Goal: Information Seeking & Learning: Understand process/instructions

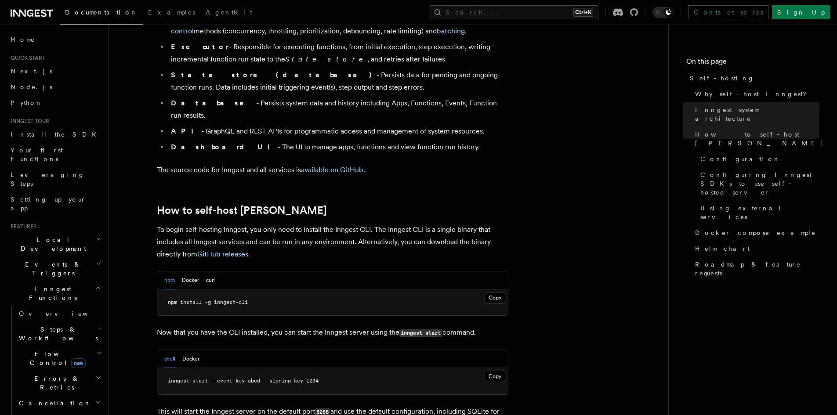
scroll to position [851, 0]
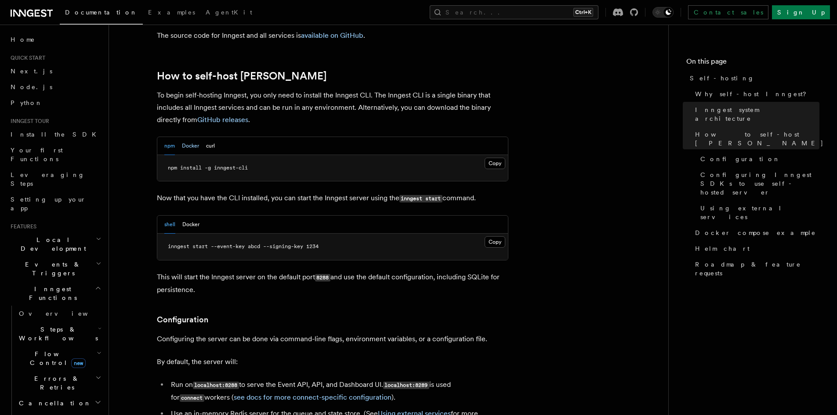
click at [191, 137] on button "Docker" at bounding box center [190, 146] width 17 height 18
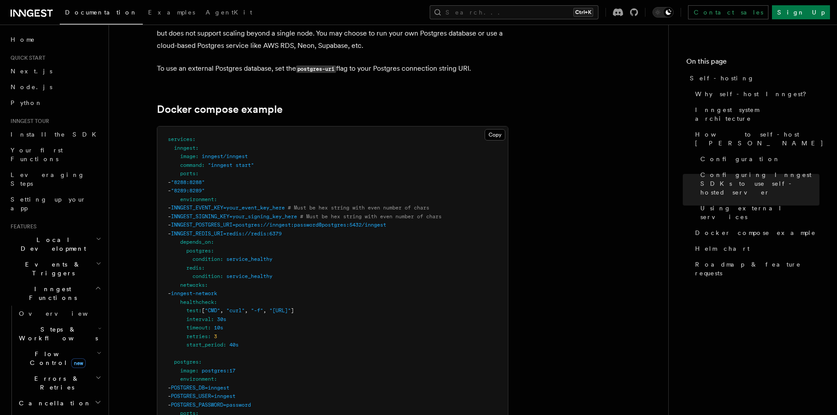
scroll to position [2301, 0]
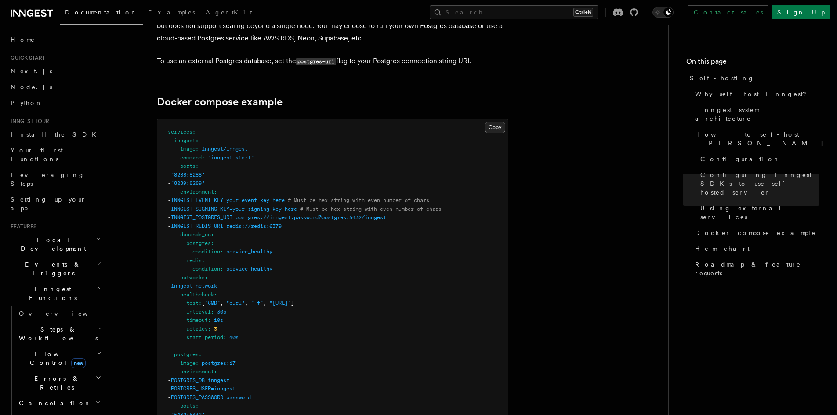
click at [495, 122] on button "Copy Copied" at bounding box center [494, 127] width 21 height 11
click at [494, 122] on button "Copy Copied" at bounding box center [494, 127] width 21 height 11
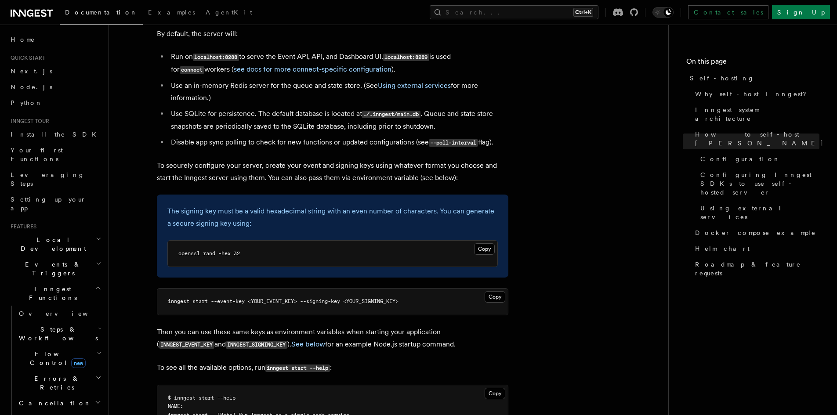
scroll to position [1164, 0]
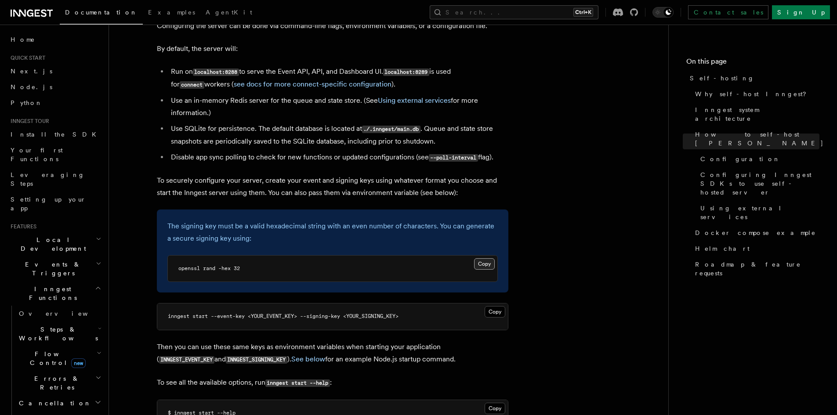
click at [484, 258] on button "Copy Copied" at bounding box center [484, 263] width 21 height 11
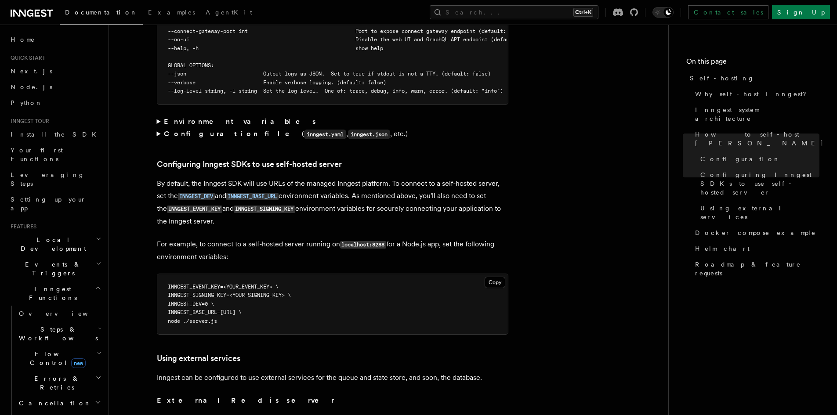
scroll to position [1795, 0]
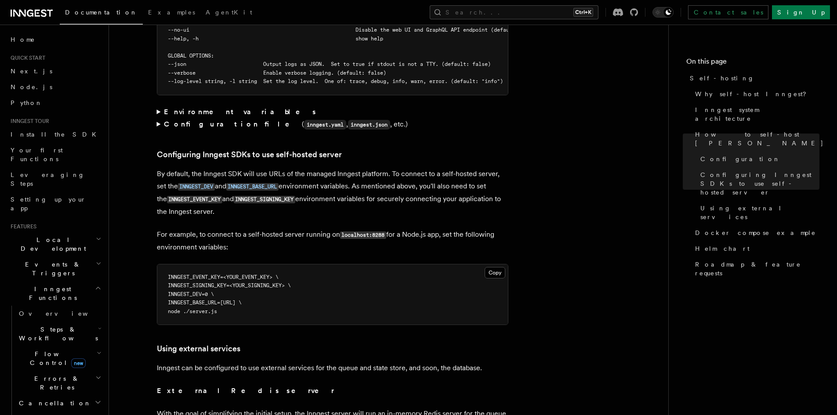
click at [184, 108] on strong "Environment variables" at bounding box center [240, 112] width 153 height 8
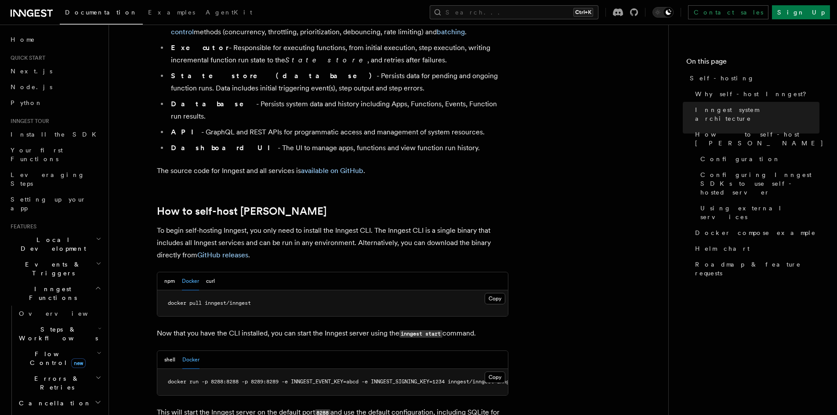
scroll to position [718, 0]
click at [167, 271] on button "npm" at bounding box center [169, 280] width 11 height 18
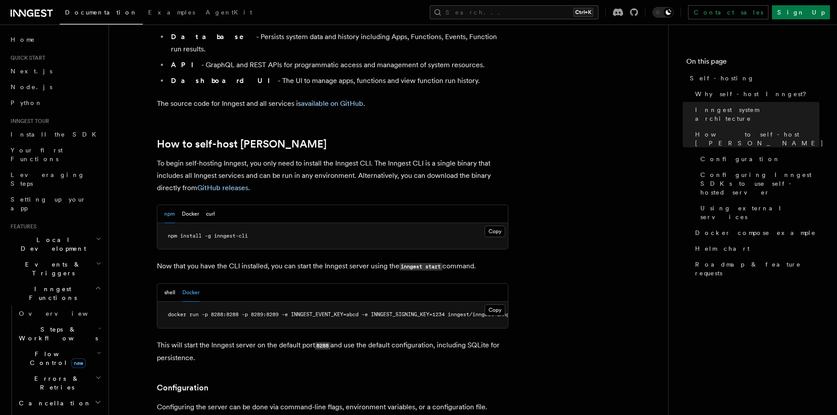
scroll to position [803, 0]
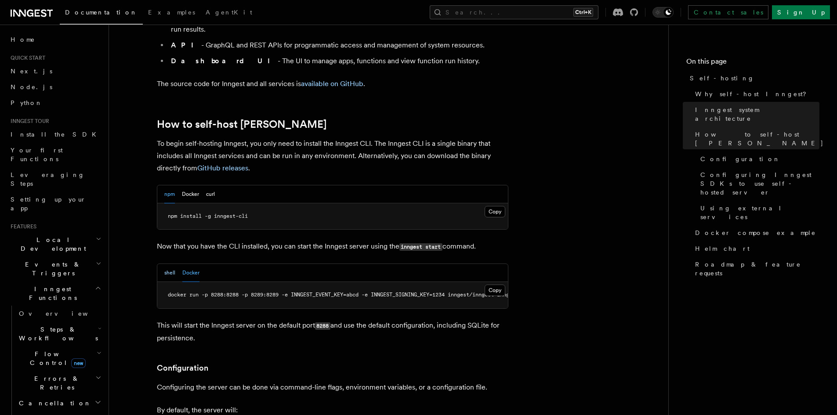
click at [166, 264] on button "shell" at bounding box center [169, 273] width 11 height 18
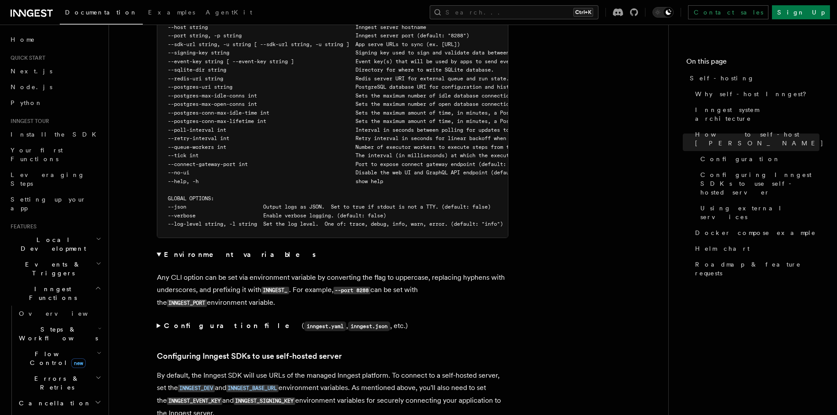
scroll to position [1684, 0]
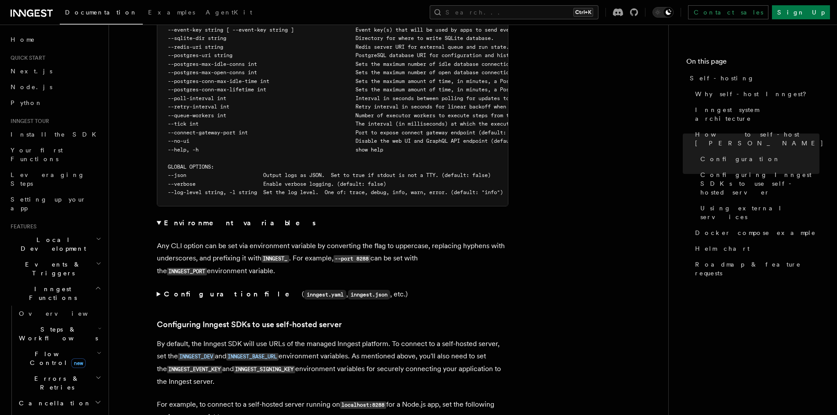
click at [206, 290] on strong "Configuration file" at bounding box center [233, 294] width 138 height 8
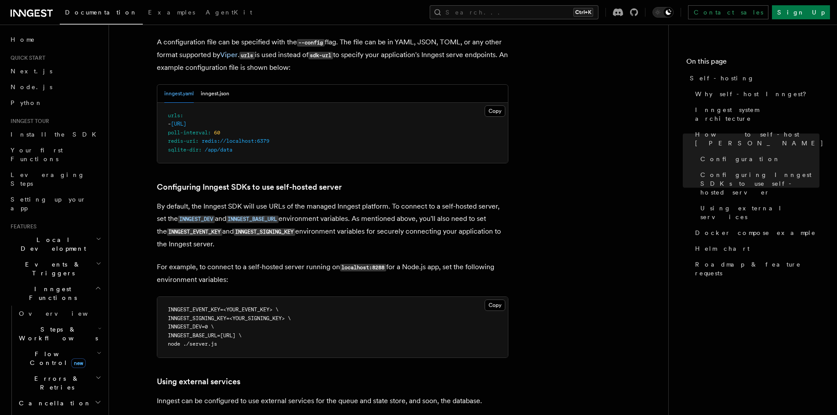
scroll to position [1964, 0]
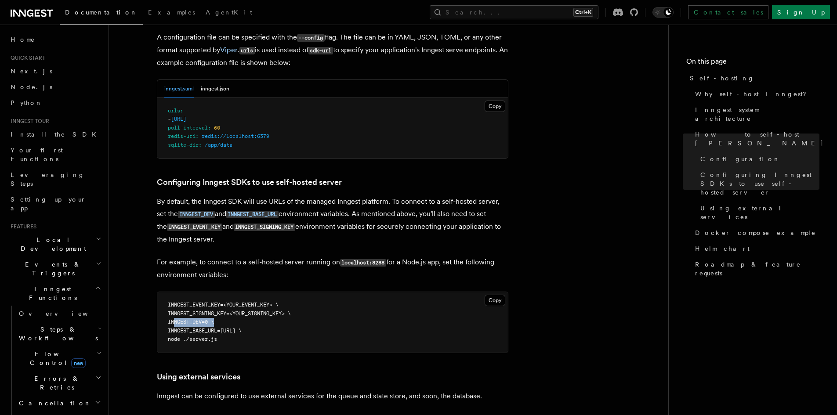
drag, startPoint x: 216, startPoint y: 304, endPoint x: 173, endPoint y: 305, distance: 43.0
click at [173, 319] on span "INNGEST_DEV=0 \" at bounding box center [191, 322] width 46 height 6
copy span "INNGEST_DEV=0"
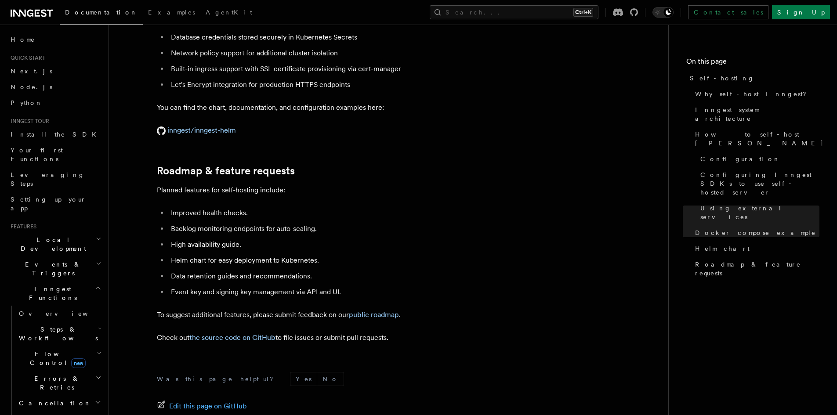
scroll to position [3471, 0]
click at [720, 151] on link "Configuration" at bounding box center [757, 159] width 123 height 16
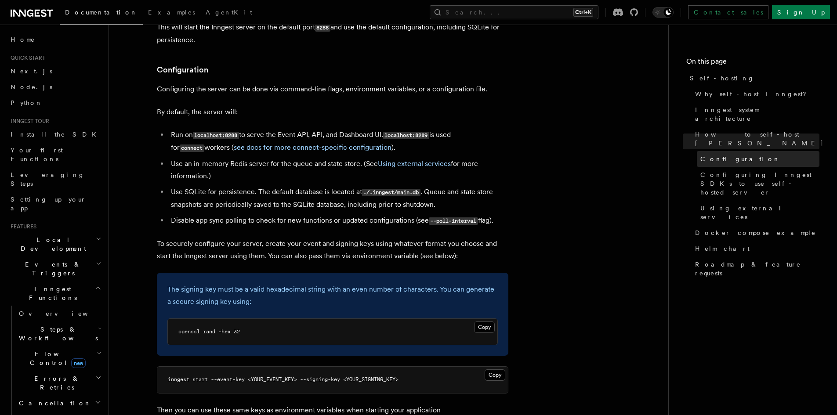
scroll to position [1098, 0]
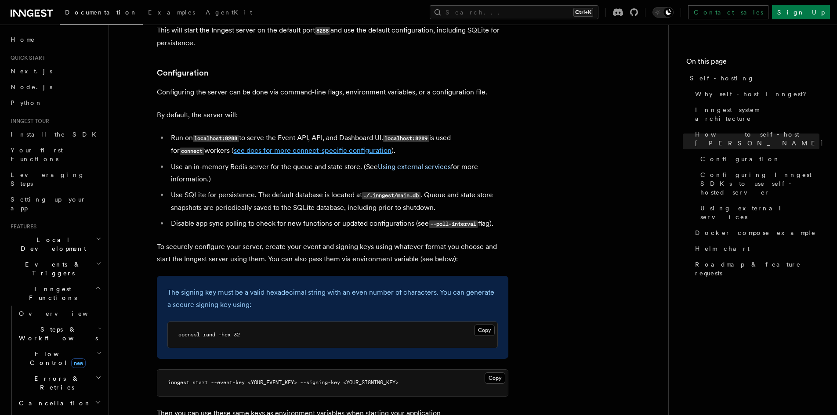
click at [342, 146] on link "see docs for more connect-specific configuration" at bounding box center [313, 150] width 158 height 8
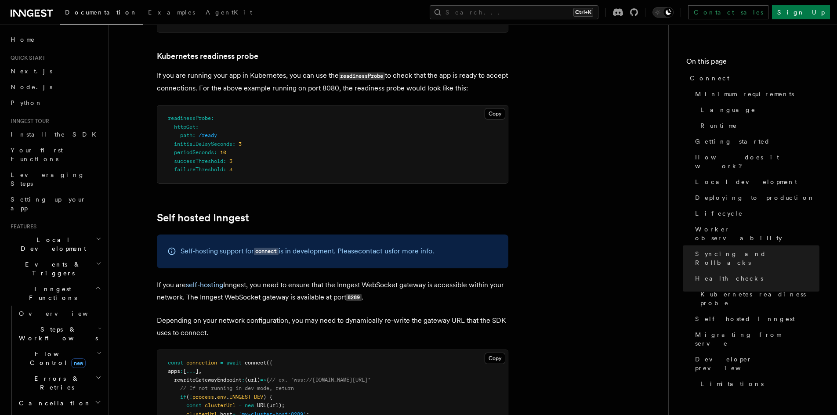
scroll to position [4233, 0]
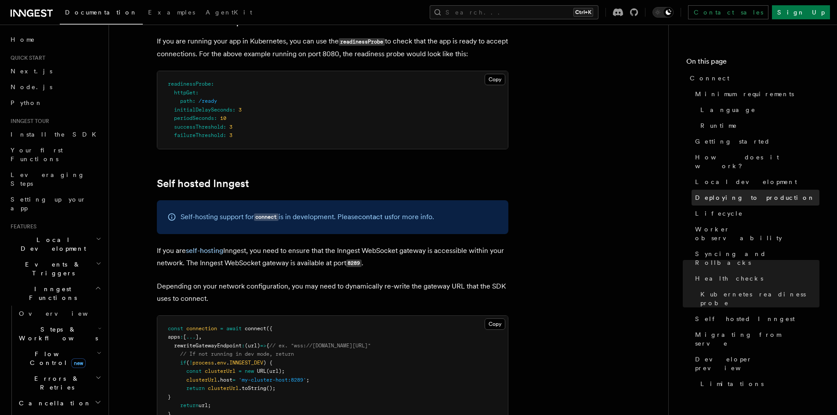
click at [726, 193] on span "Deploying to production" at bounding box center [755, 197] width 120 height 9
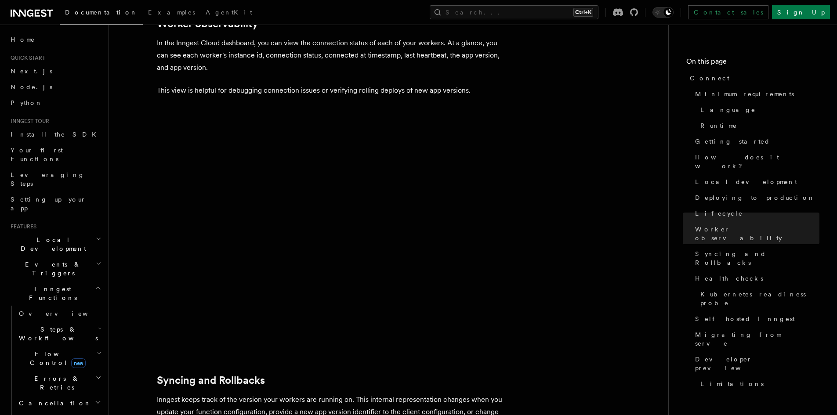
scroll to position [3019, 0]
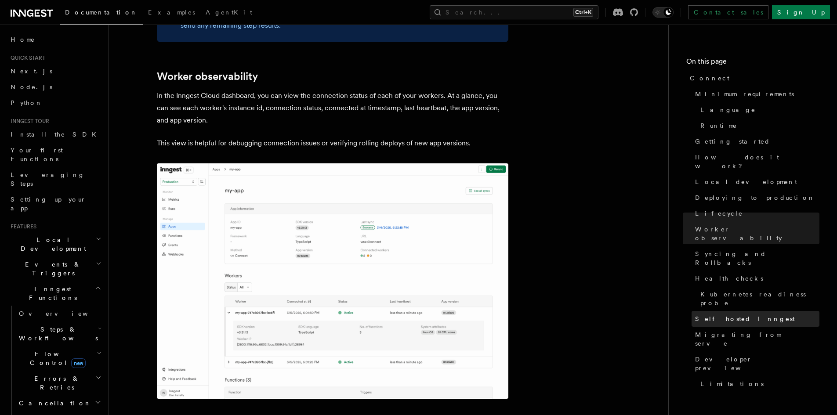
click at [732, 314] on span "Self hosted Inngest" at bounding box center [745, 318] width 100 height 9
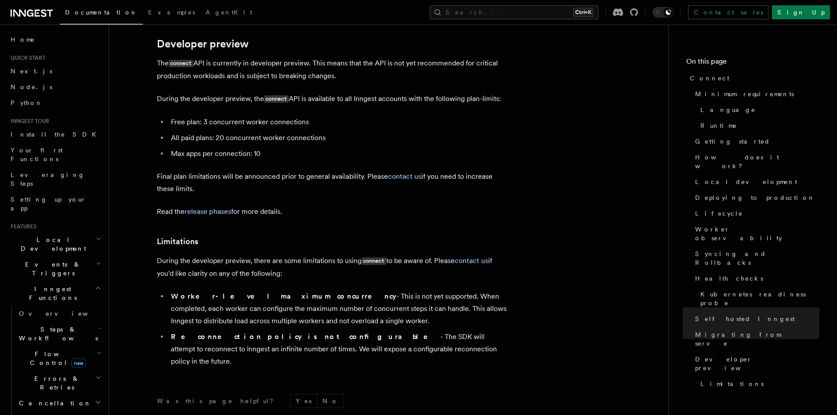
scroll to position [4794, 0]
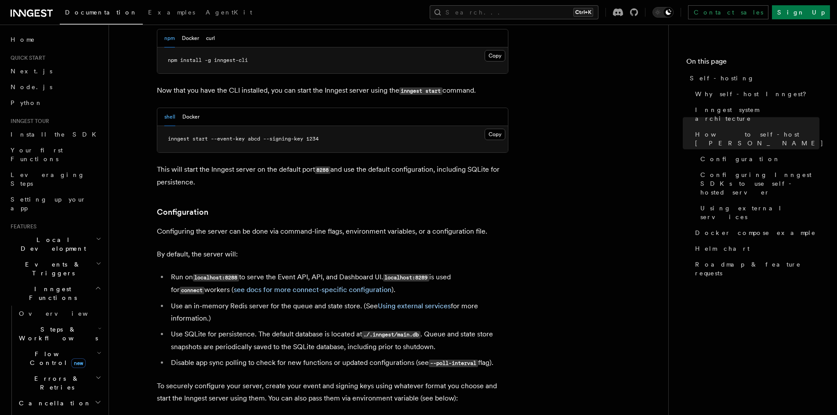
scroll to position [776, 0]
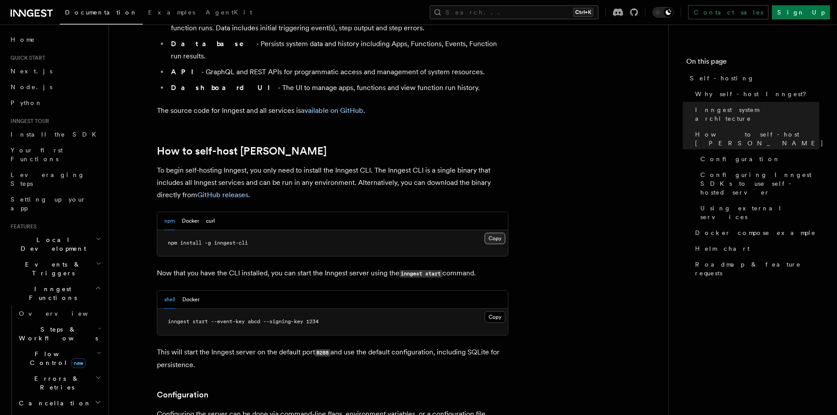
click at [500, 233] on button "Copy Copied" at bounding box center [494, 238] width 21 height 11
click at [490, 311] on button "Copy Copied" at bounding box center [494, 316] width 21 height 11
